Goal: Task Accomplishment & Management: Manage account settings

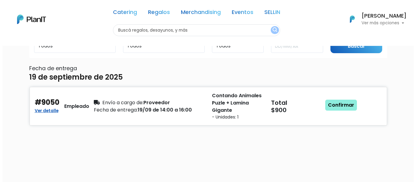
scroll to position [48, 0]
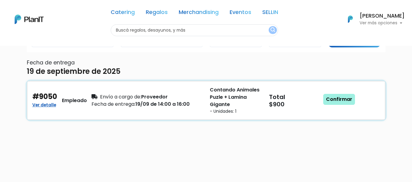
click at [331, 99] on link "Confirmar" at bounding box center [339, 99] width 32 height 11
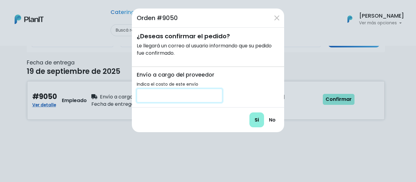
click at [164, 96] on input "number" at bounding box center [180, 96] width 86 height 14
type input "200"
click at [279, 80] on form "Orden #9050 ¿Deseas confirmar el pedido? Le llegará un correo al usuario inform…" at bounding box center [208, 71] width 152 height 124
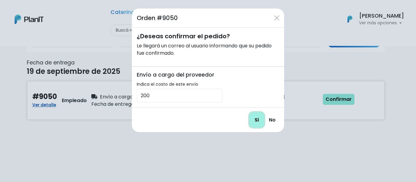
click at [260, 120] on input "Si" at bounding box center [256, 120] width 15 height 15
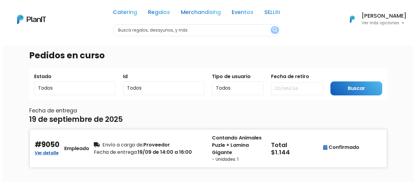
scroll to position [97, 0]
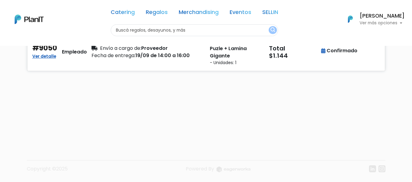
click at [182, 121] on div "Pedidos en curso Estado Todos Pendiente Confirmado Pago Id Todos 9050 Tipo de u…" at bounding box center [206, 40] width 366 height 182
click at [222, 55] on p "Contando Animales Puzle + Lamina Gigante" at bounding box center [236, 49] width 52 height 22
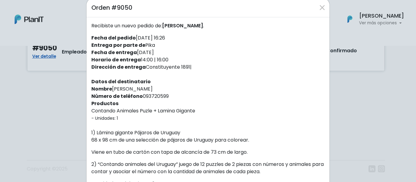
scroll to position [0, 0]
